Goal: Learn about a topic

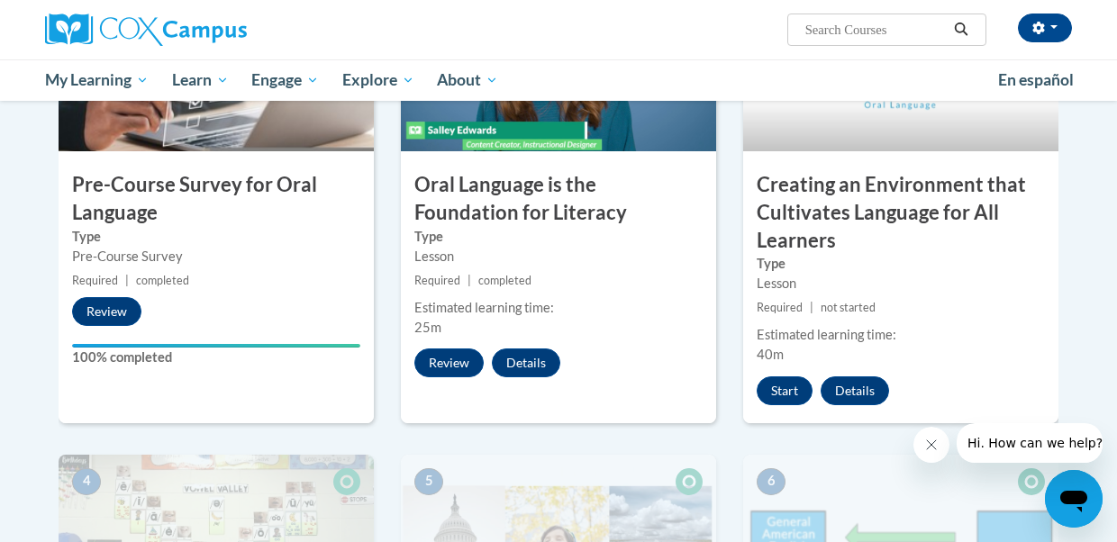
scroll to position [591, 0]
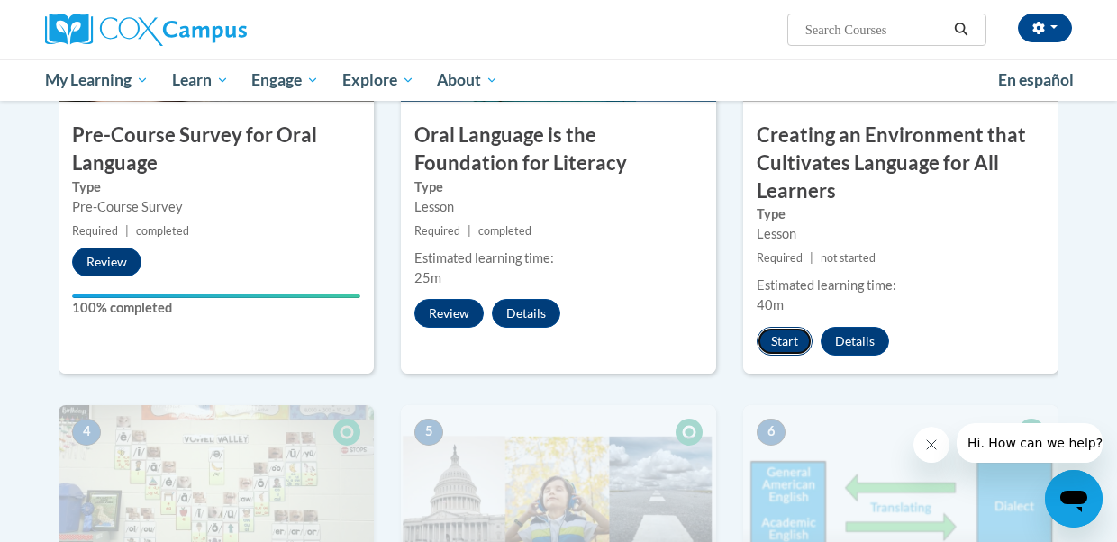
click at [795, 339] on button "Start" at bounding box center [785, 341] width 56 height 29
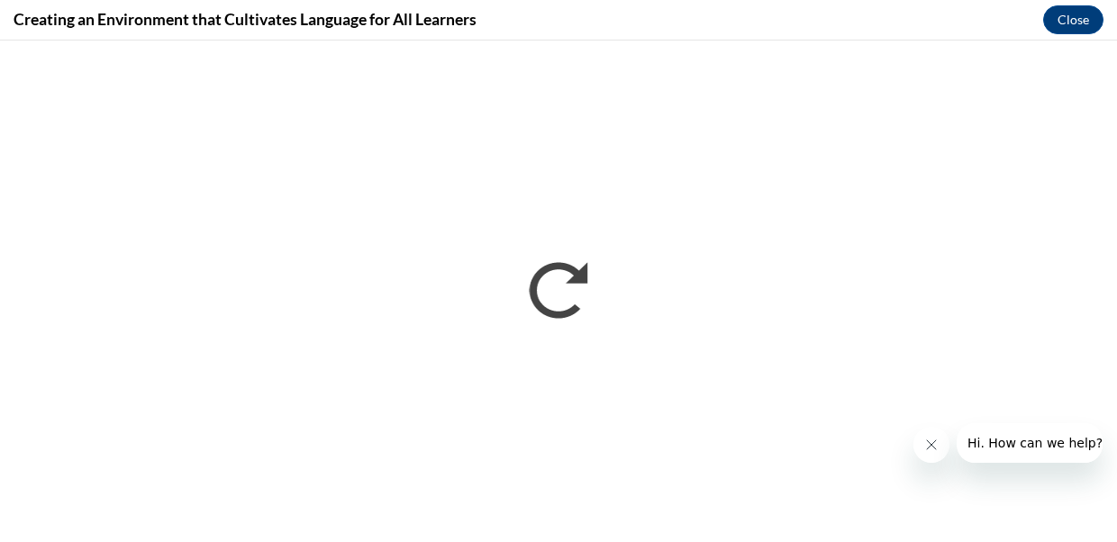
scroll to position [0, 0]
click at [729, 8] on div "Creating an Environment that Cultivates Language for All Learners Close" at bounding box center [558, 20] width 1117 height 41
click at [1068, 11] on button "Close" at bounding box center [1073, 19] width 60 height 29
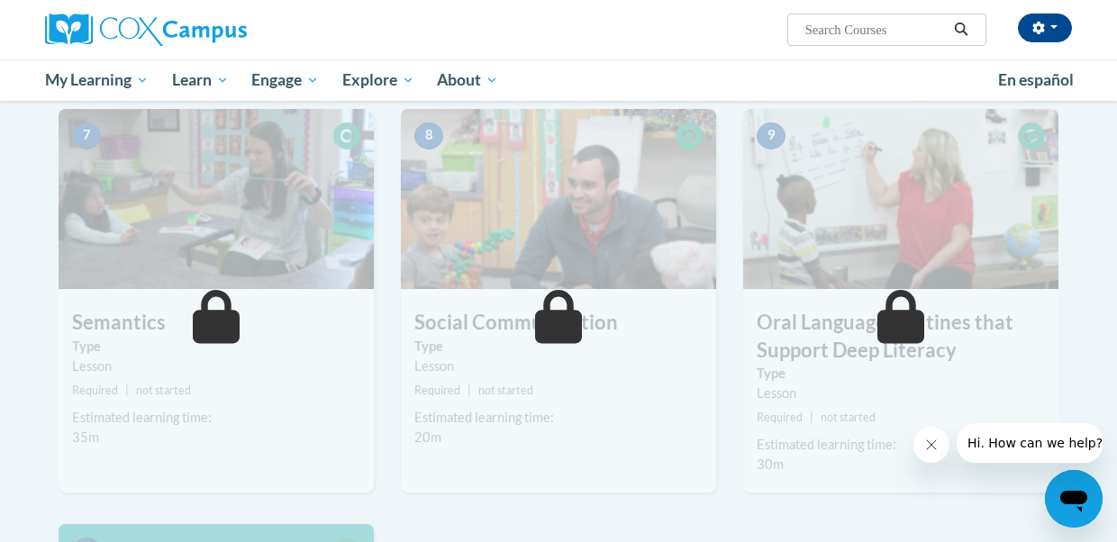
scroll to position [1327, 0]
